Goal: Find specific page/section: Find specific page/section

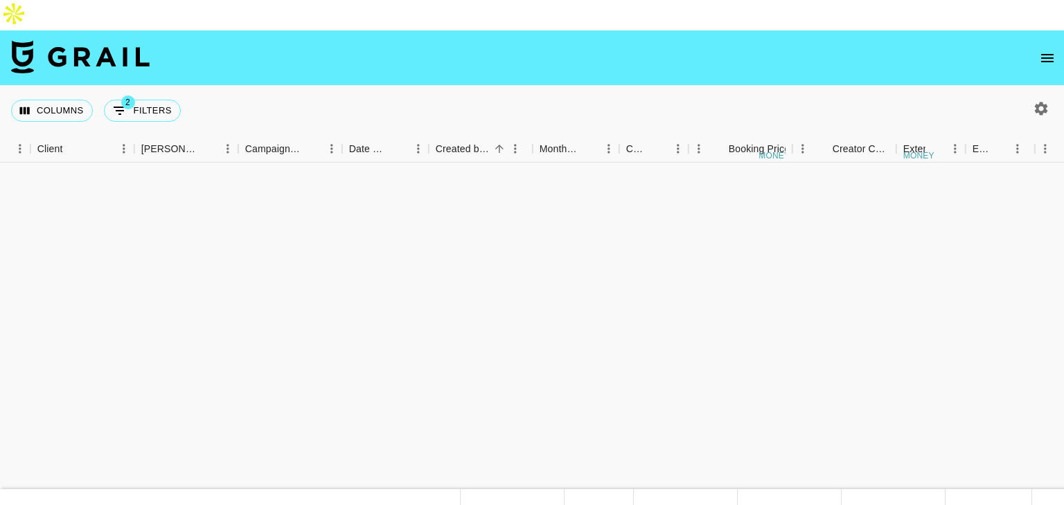
scroll to position [2068, 603]
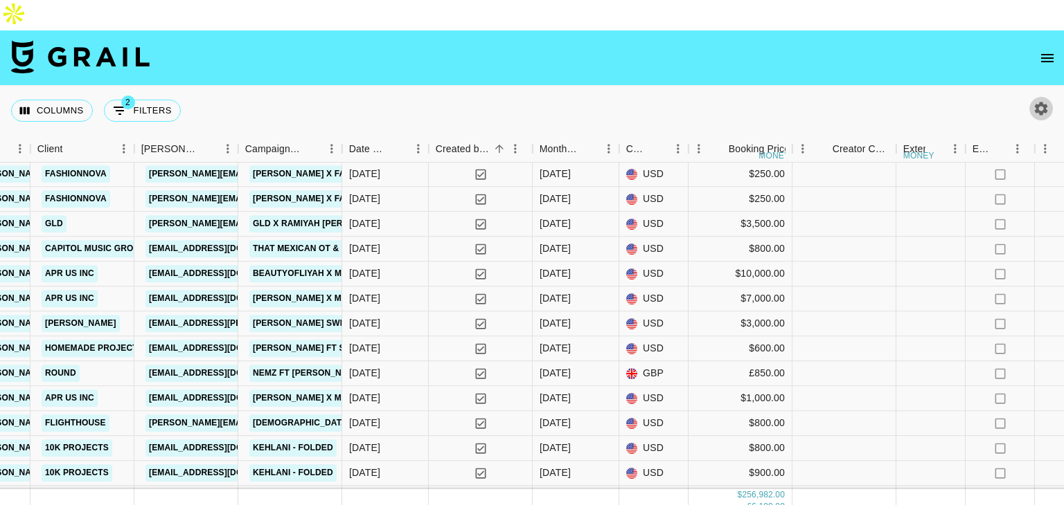
click at [1041, 100] on icon "button" at bounding box center [1040, 108] width 17 height 17
select select "May '25"
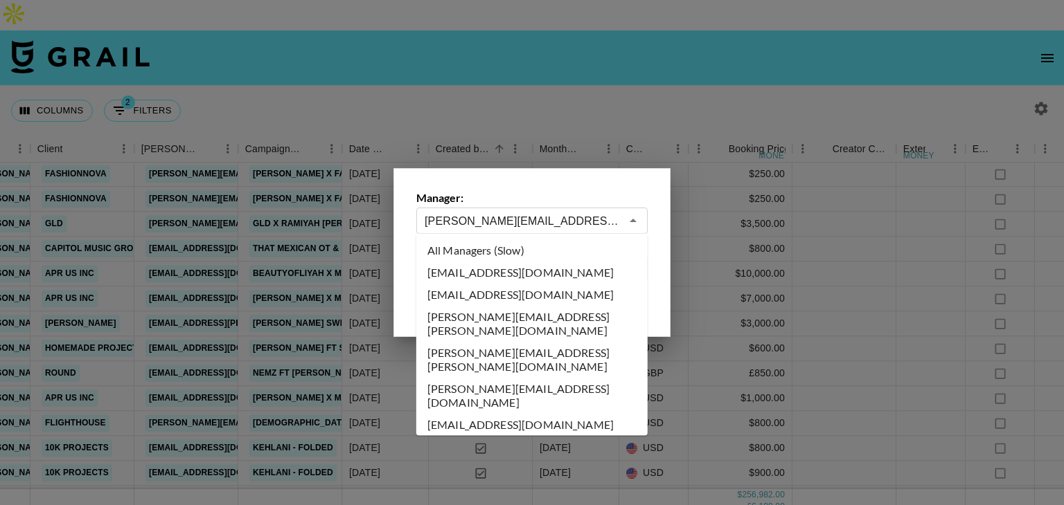
click at [566, 220] on input "raffa@grail-talent.com" at bounding box center [522, 221] width 196 height 16
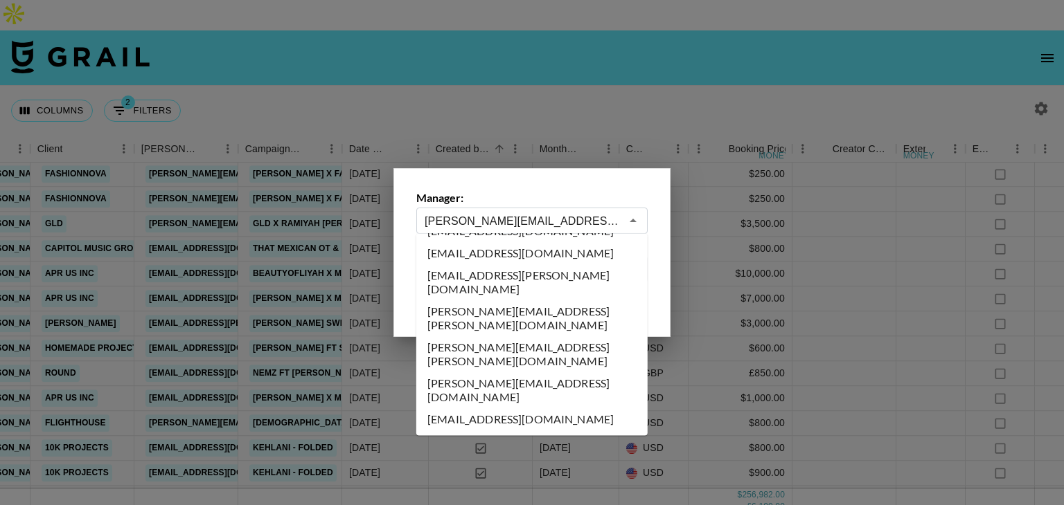
click at [566, 220] on input "raffa@grail-talent.com" at bounding box center [522, 221] width 196 height 16
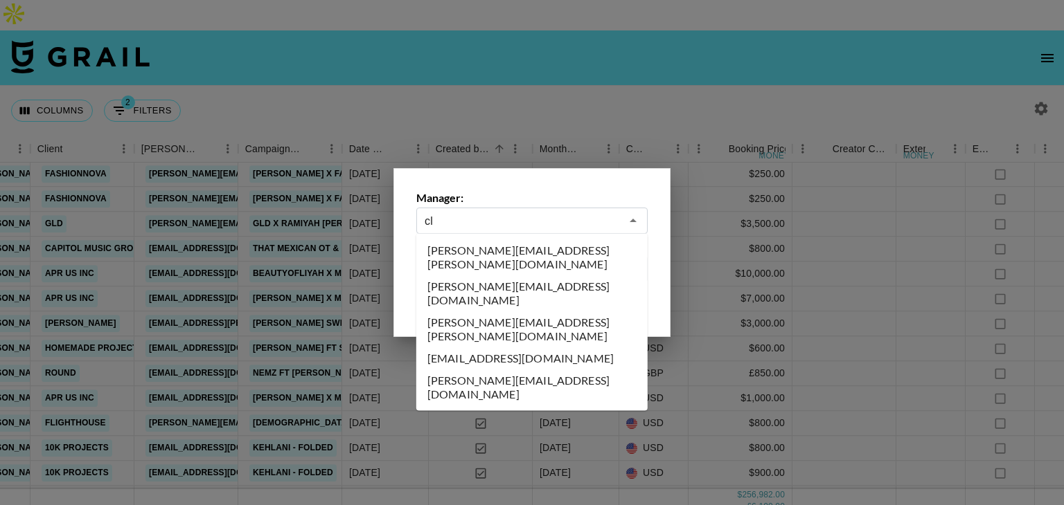
scroll to position [0, 0]
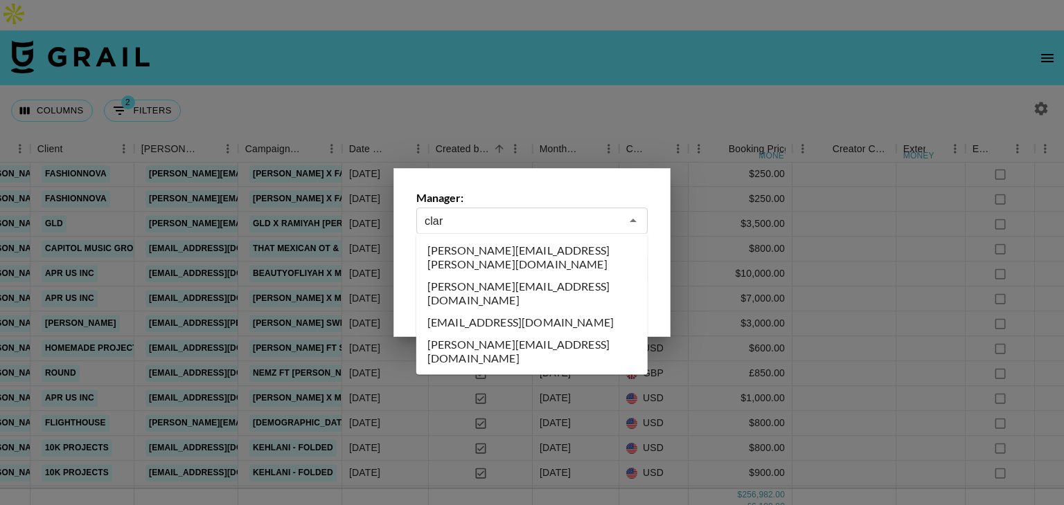
click at [490, 278] on li "clarissa.lucattini@grail-talent.com" at bounding box center [531, 294] width 231 height 36
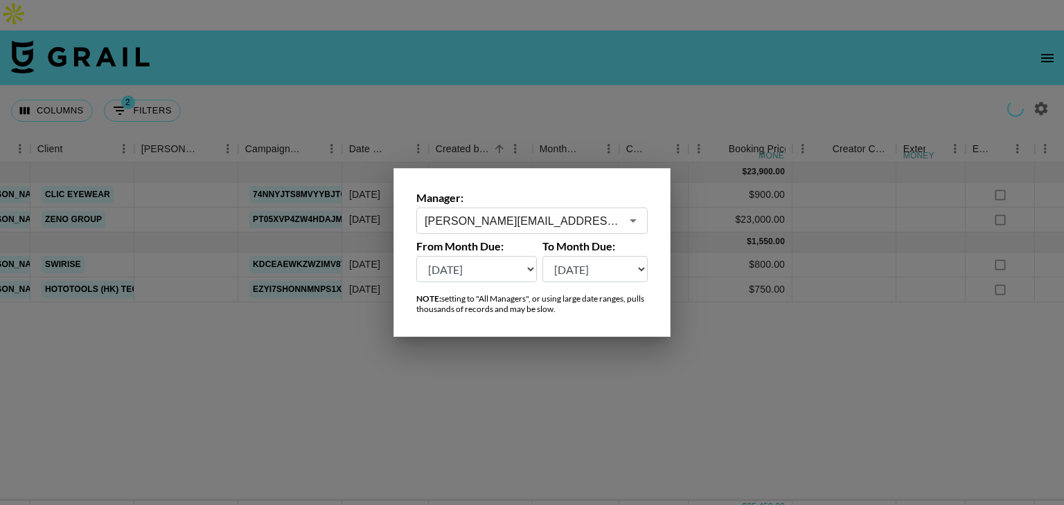
scroll to position [0, 603]
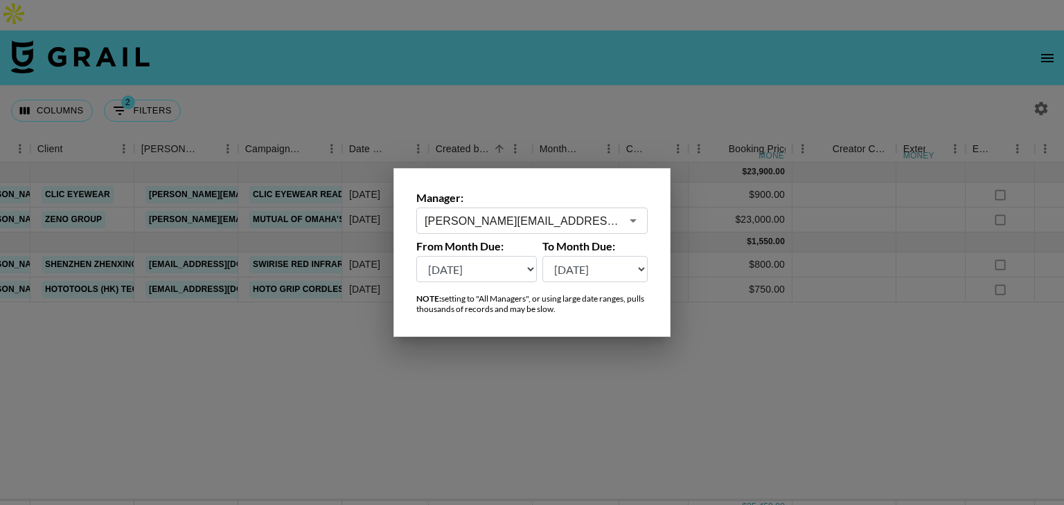
type input "clarissa.lucattini@grail-talent.com"
click at [629, 59] on div at bounding box center [532, 252] width 1064 height 505
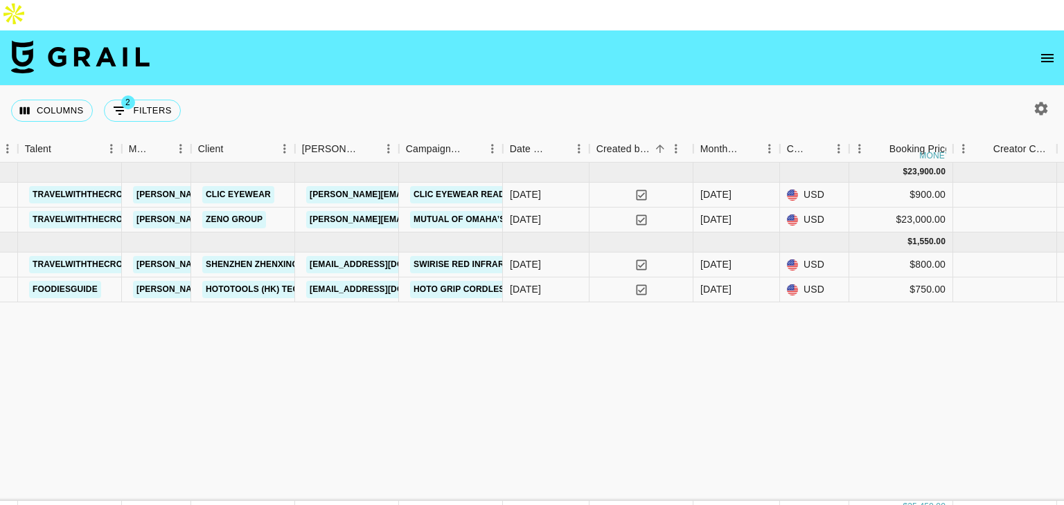
scroll to position [0, 440]
click at [382, 211] on link "[PERSON_NAME][EMAIL_ADDRESS][PERSON_NAME][DOMAIN_NAME]" at bounding box center [456, 219] width 297 height 17
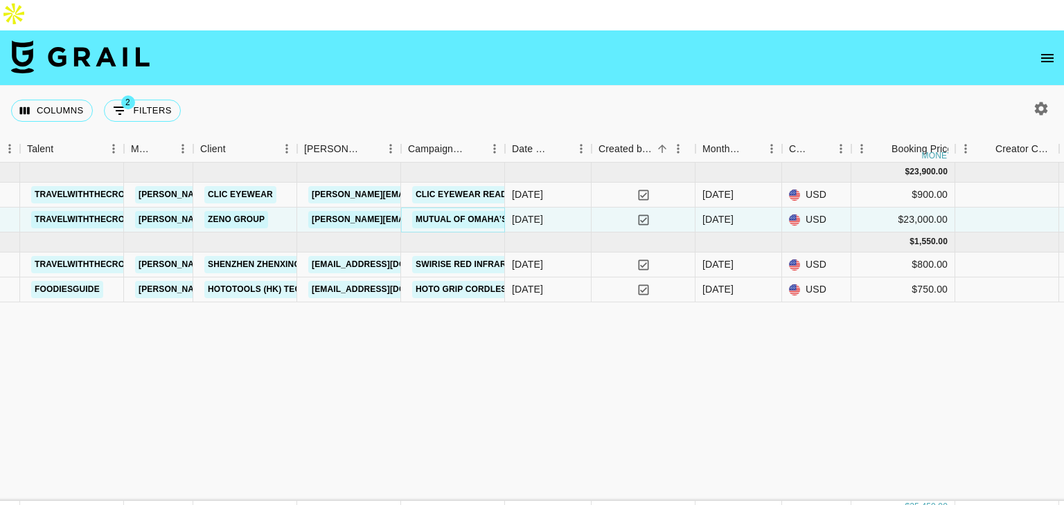
click at [451, 211] on link "Mutual of Omaha’s Advice Center" at bounding box center [497, 219] width 170 height 17
click at [172, 211] on link "clarissa.lucattini@grail-talent.com" at bounding box center [248, 219] width 226 height 17
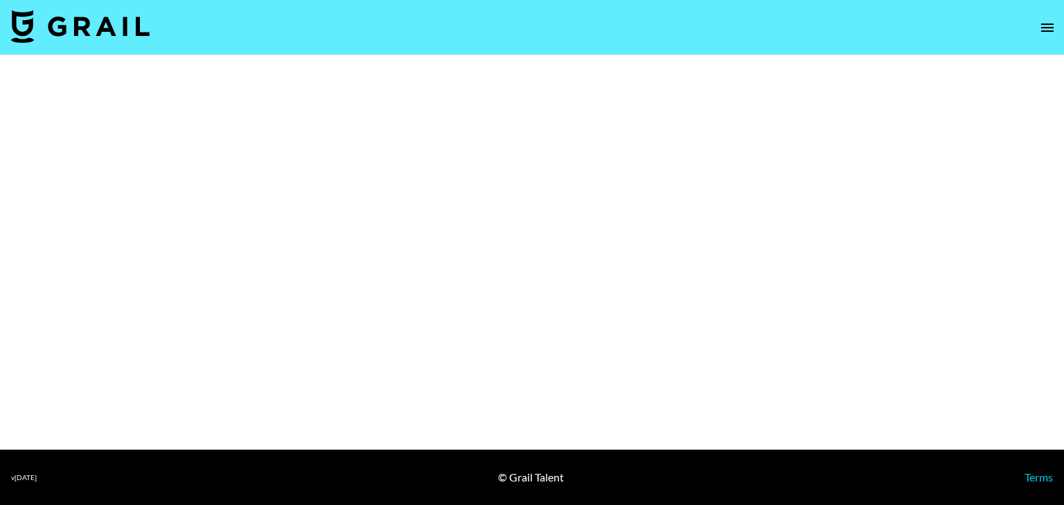
select select "Brand"
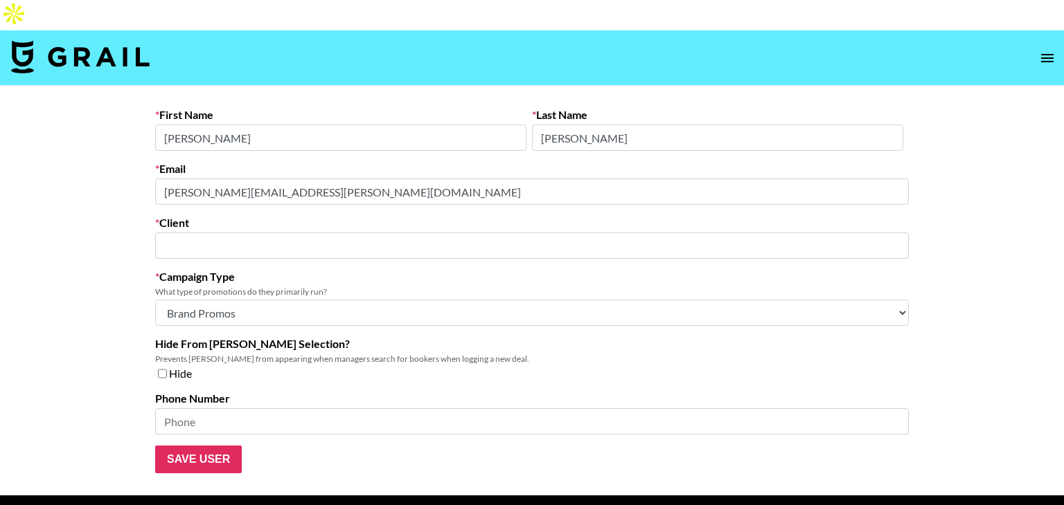
type input "Zeno Group"
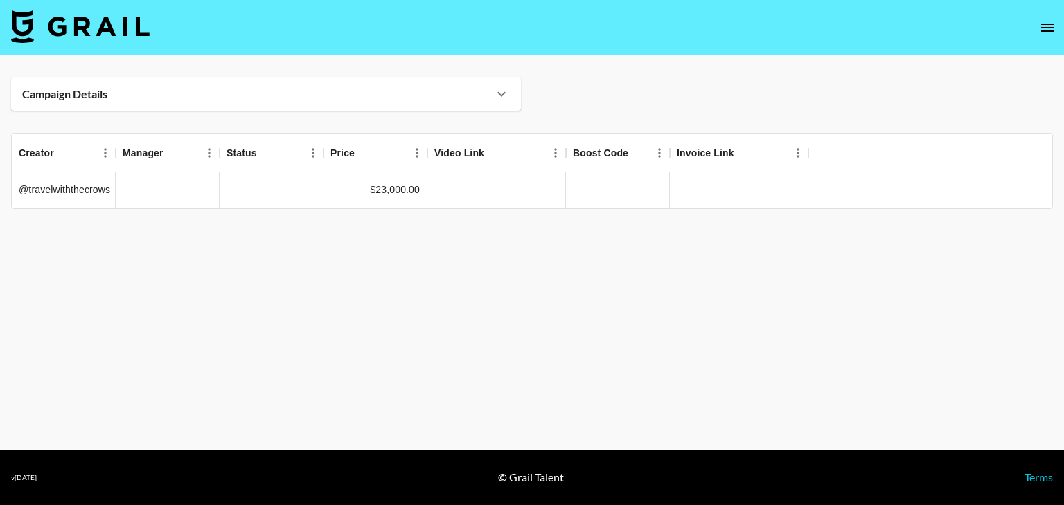
click at [355, 81] on div "Campaign Details" at bounding box center [266, 94] width 510 height 33
click at [487, 98] on div "Campaign Details" at bounding box center [257, 94] width 471 height 14
click at [494, 98] on icon at bounding box center [501, 94] width 17 height 17
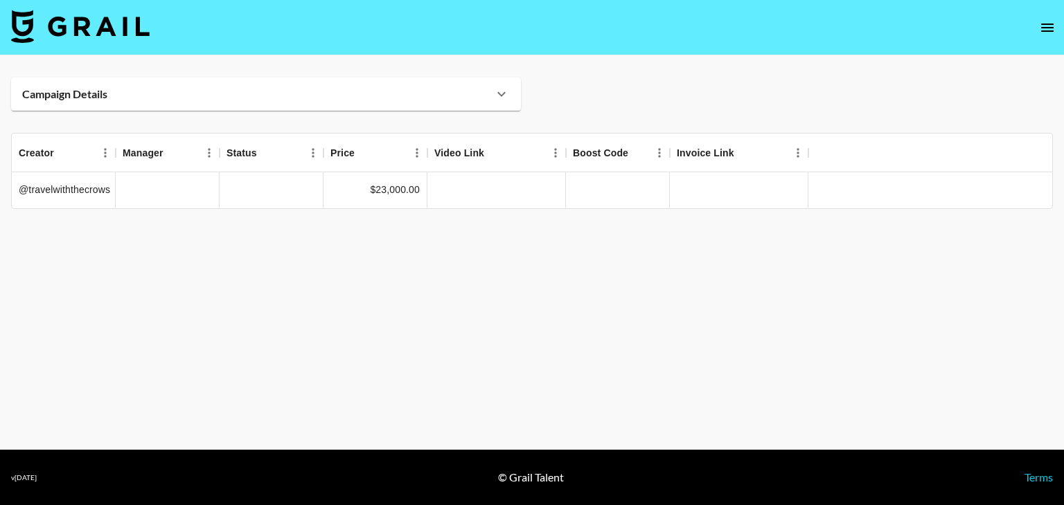
click at [494, 98] on icon at bounding box center [501, 94] width 17 height 17
click at [502, 100] on icon at bounding box center [501, 94] width 17 height 17
click at [418, 86] on div "Campaign Details" at bounding box center [266, 94] width 510 height 33
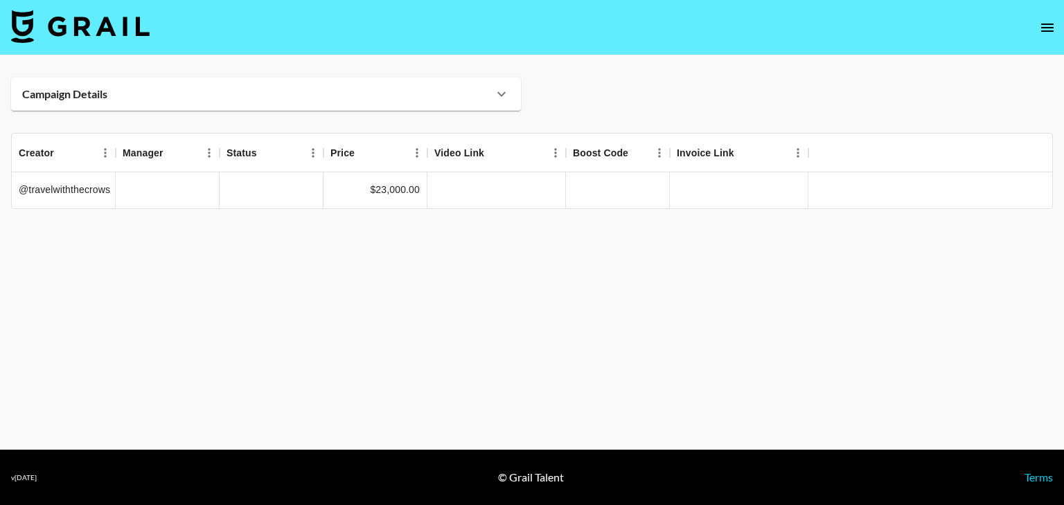
click at [418, 86] on div "Campaign Details" at bounding box center [266, 94] width 510 height 33
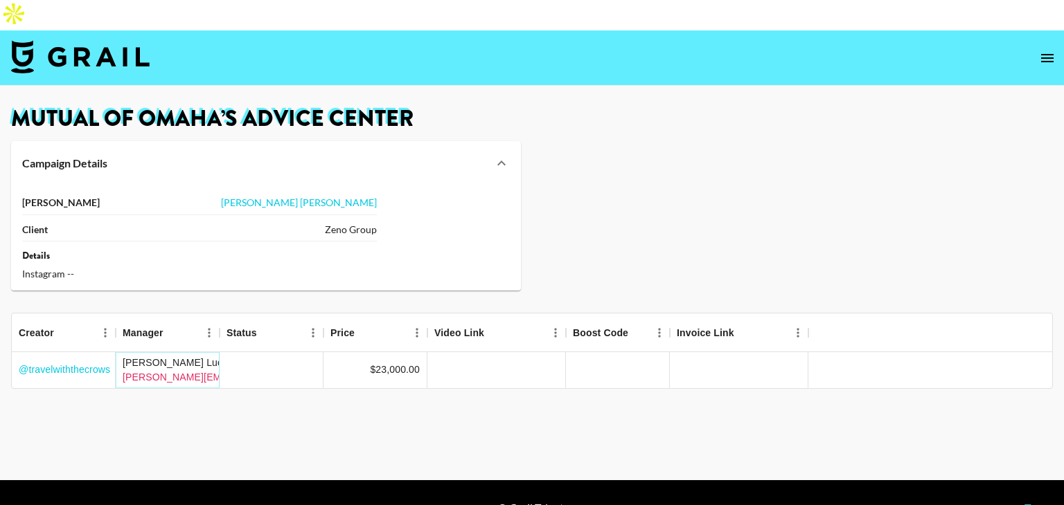
click at [186, 372] on link "clarissa.lucattini@grail-talent.com" at bounding box center [247, 377] width 249 height 11
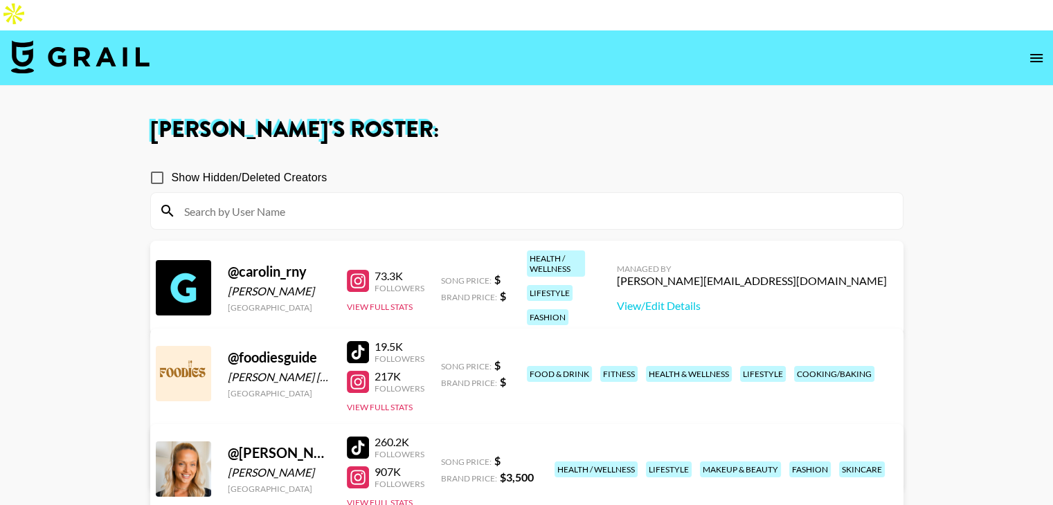
click at [236, 200] on input at bounding box center [535, 211] width 719 height 22
click at [294, 200] on input at bounding box center [535, 211] width 719 height 22
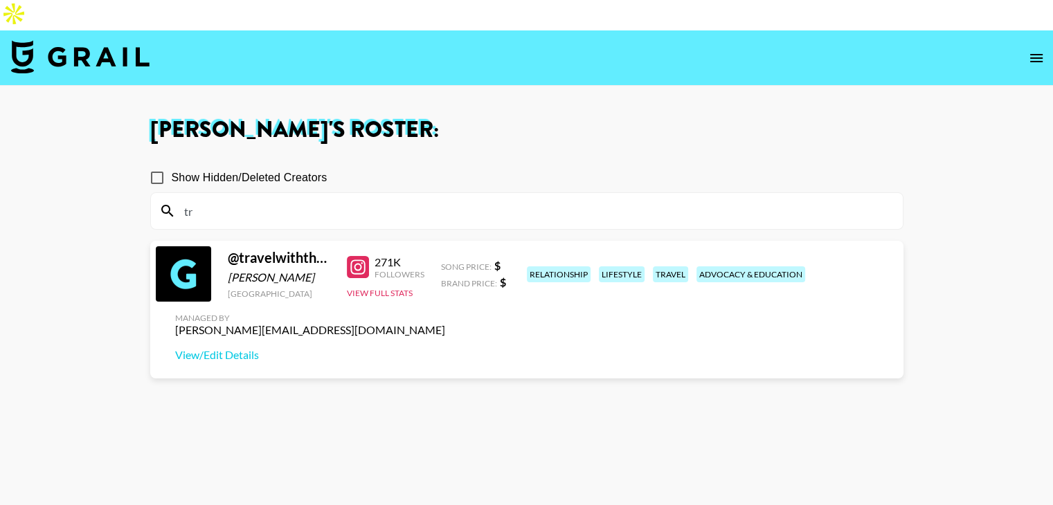
type input "tr"
click at [366, 256] on div at bounding box center [358, 267] width 22 height 22
